Goal: Book appointment/travel/reservation

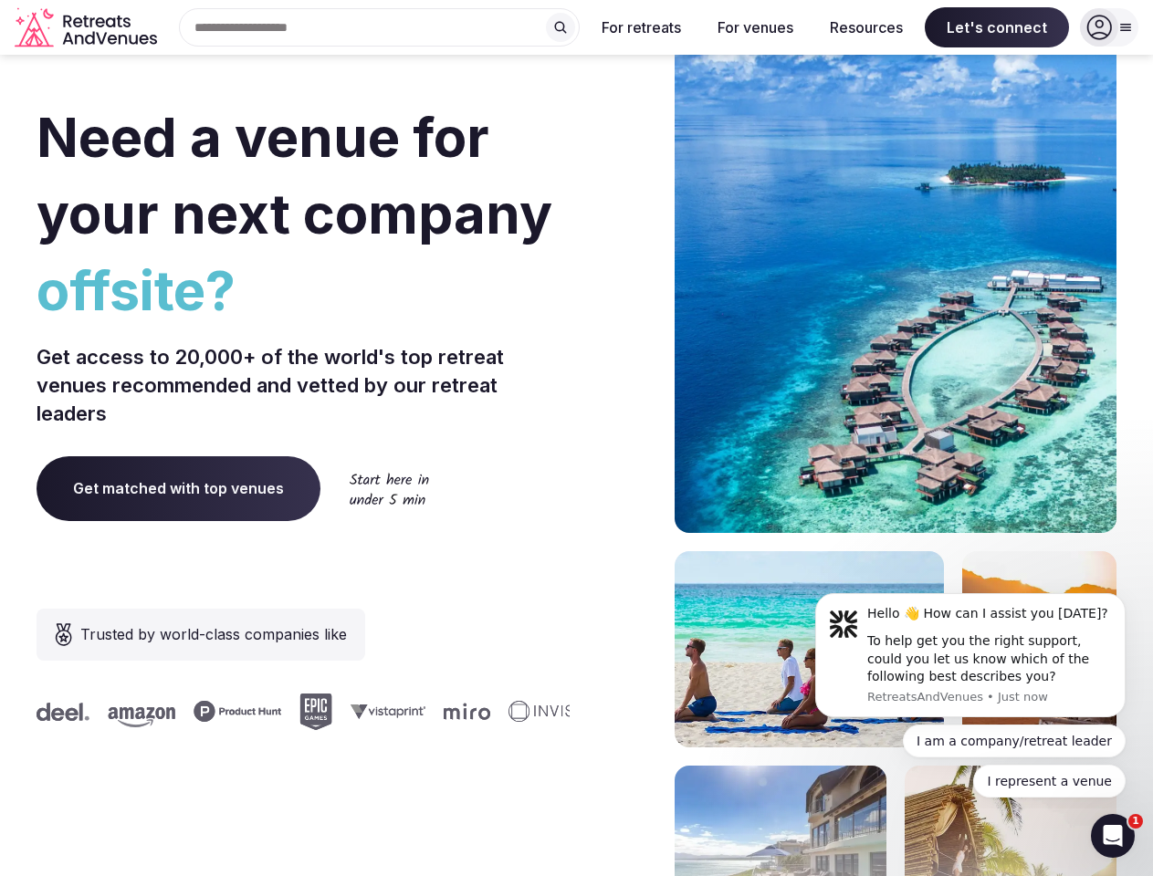
click at [576, 438] on div "Need a venue for your next company offsite? Get access to 20,000+ of the world'…" at bounding box center [577, 546] width 1080 height 1100
click at [380, 27] on div "Search Popular Destinations [GEOGRAPHIC_DATA], [GEOGRAPHIC_DATA] [GEOGRAPHIC_DA…" at bounding box center [371, 27] width 415 height 38
click at [560, 27] on input "text" at bounding box center [379, 27] width 401 height 38
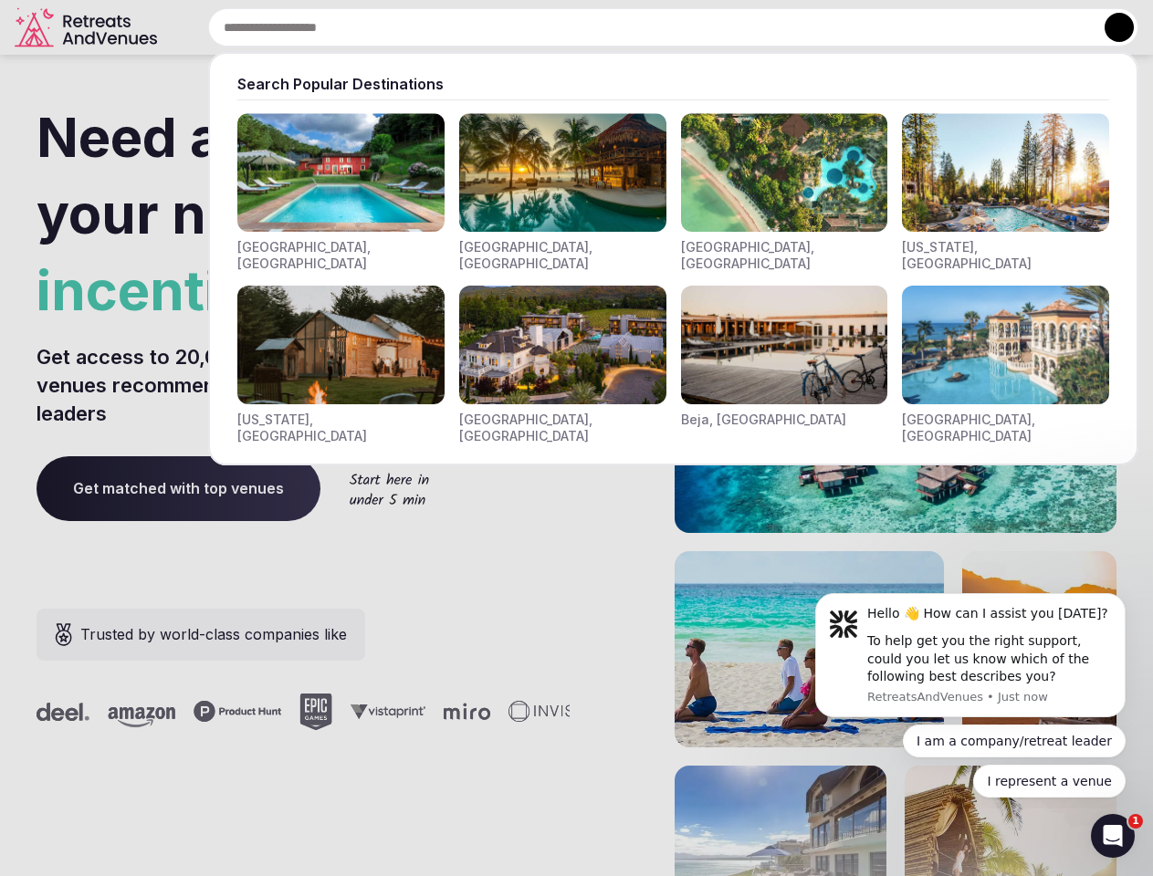
click at [642, 27] on input "text" at bounding box center [673, 27] width 930 height 38
click at [755, 27] on input "text" at bounding box center [673, 27] width 930 height 38
click at [866, 27] on input "text" at bounding box center [673, 27] width 930 height 38
click at [997, 27] on input "text" at bounding box center [673, 27] width 930 height 38
click at [1109, 27] on button at bounding box center [1119, 27] width 29 height 29
